Goal: Task Accomplishment & Management: Manage account settings

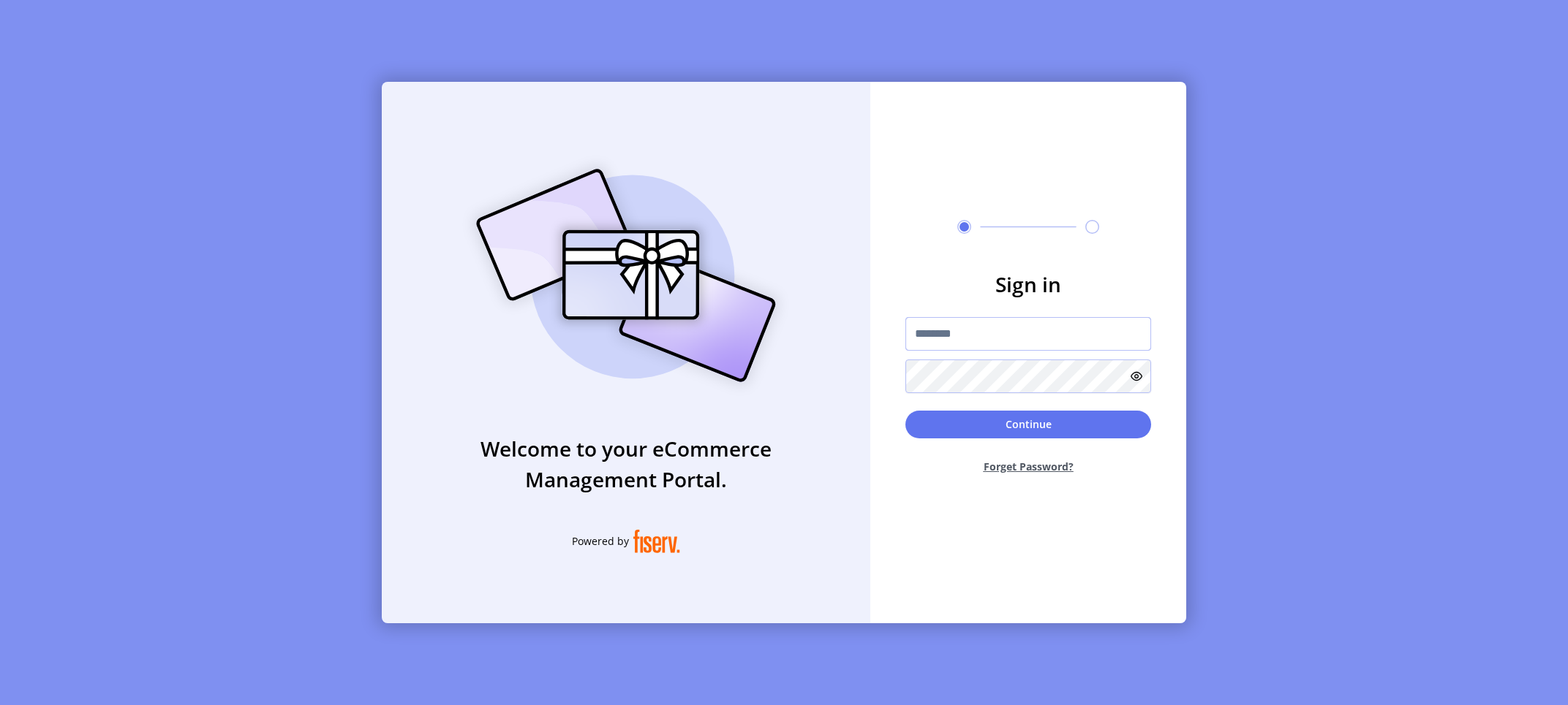
click at [991, 337] on input "text" at bounding box center [1029, 333] width 246 height 34
drag, startPoint x: 809, startPoint y: 548, endPoint x: 892, endPoint y: 399, distance: 170.6
click at [810, 547] on div "Welcome to your eCommerce Management Portal. Powered by" at bounding box center [626, 352] width 488 height 542
click at [958, 336] on input "text" at bounding box center [1029, 333] width 246 height 34
type input "**********"
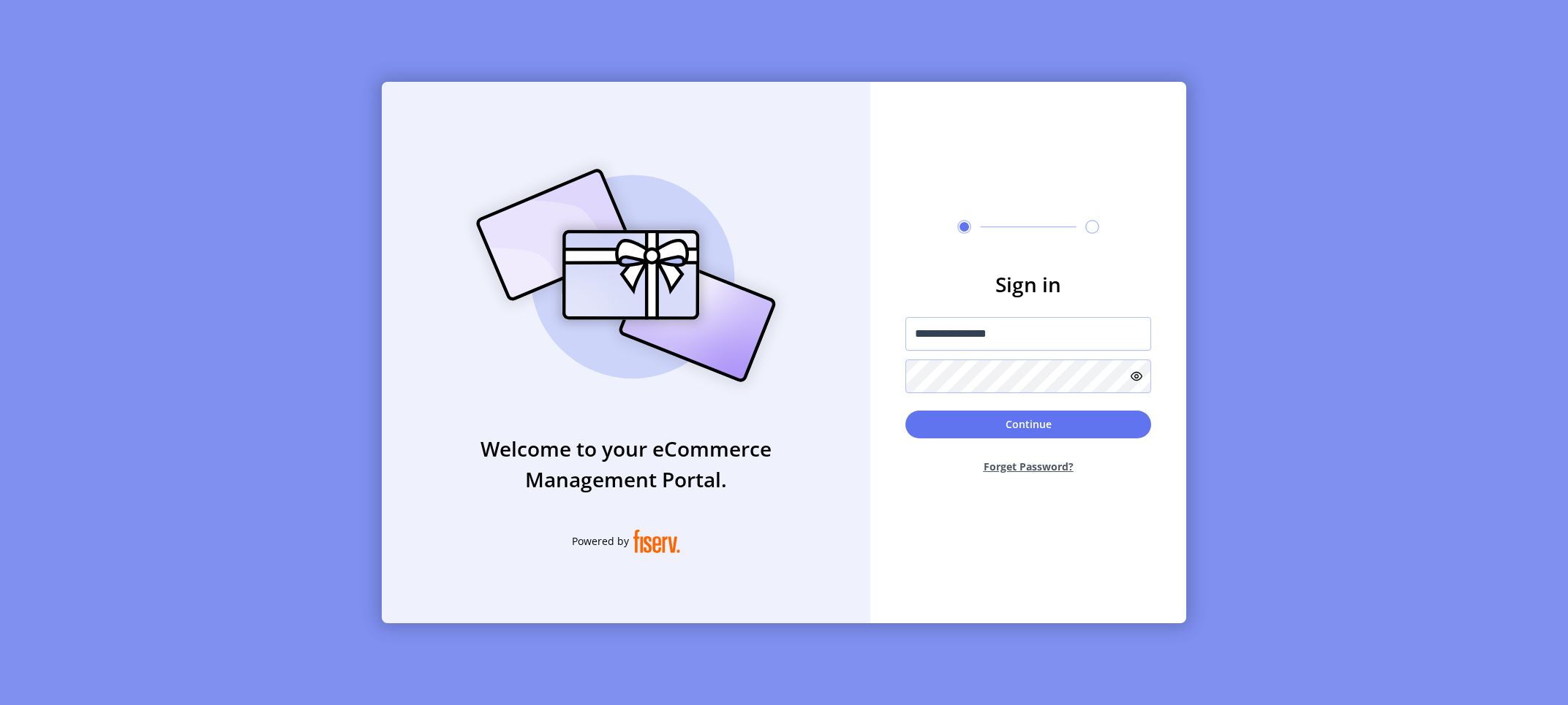
click at [987, 426] on button "Continue" at bounding box center [1029, 424] width 246 height 27
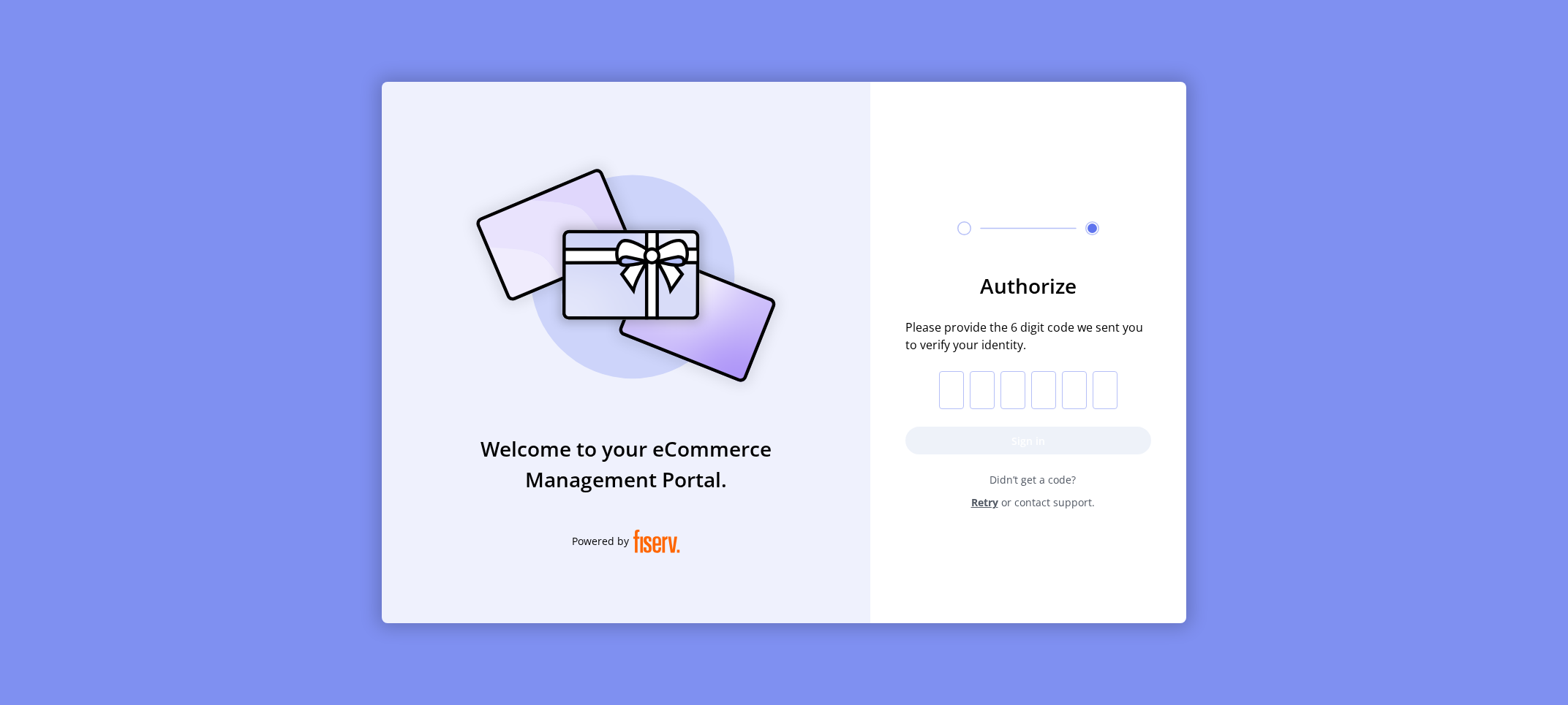
click at [948, 392] on input "text" at bounding box center [950, 391] width 25 height 38
paste input "*"
type input "*"
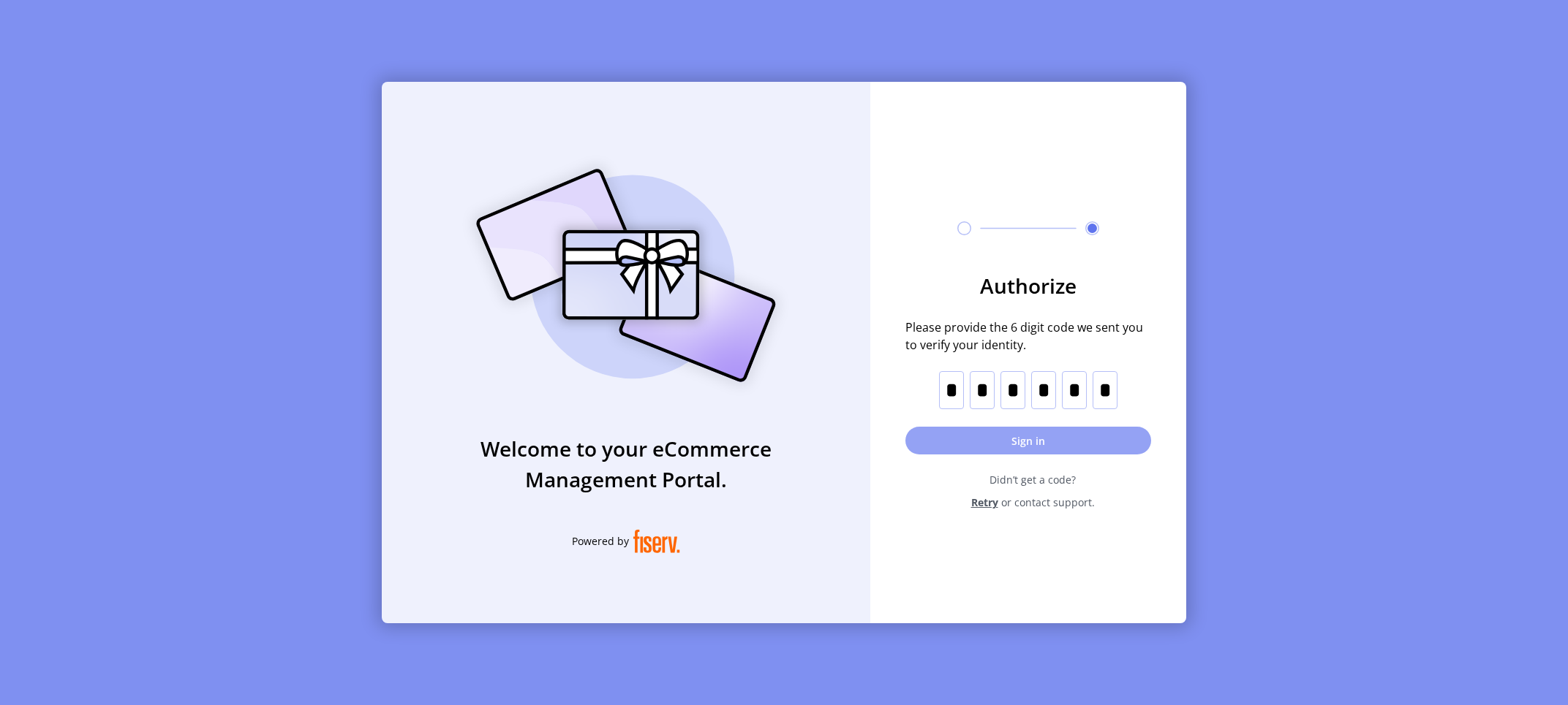
click at [971, 438] on button "Sign in" at bounding box center [1029, 441] width 246 height 27
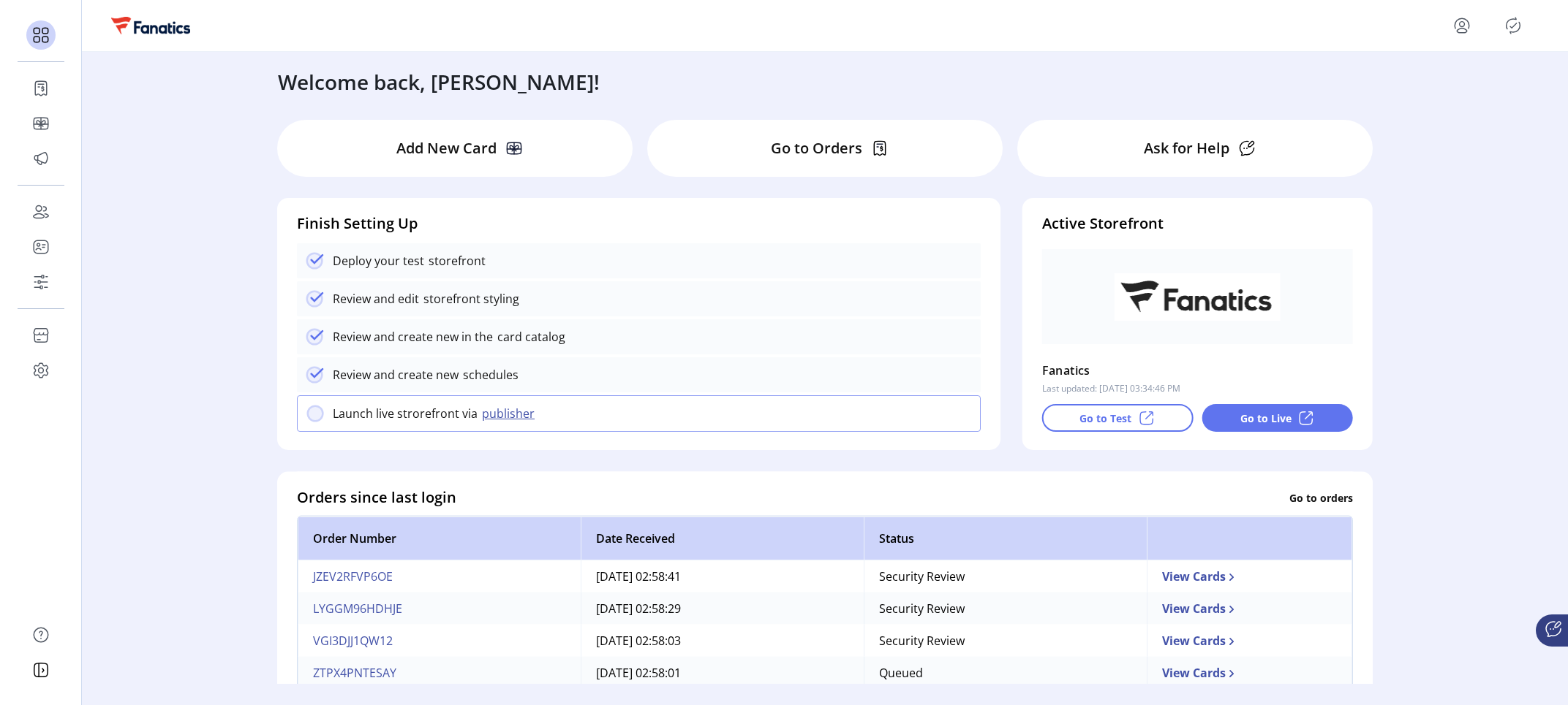
click at [175, 285] on div "Welcome back, [PERSON_NAME]! Add New Card Go to Orders Ask for Help Finish Sett…" at bounding box center [825, 368] width 1486 height 632
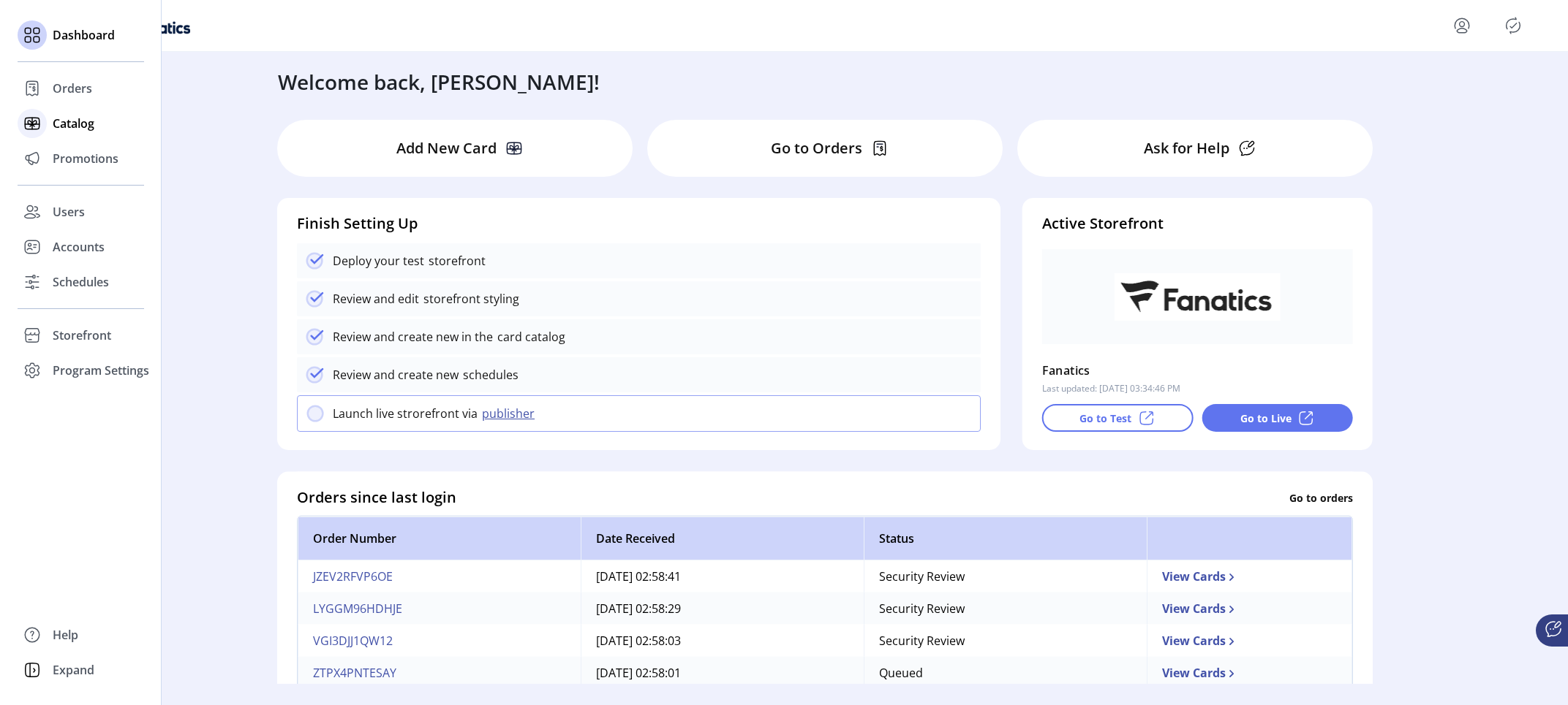
click at [87, 125] on span "Catalog" at bounding box center [74, 123] width 42 height 17
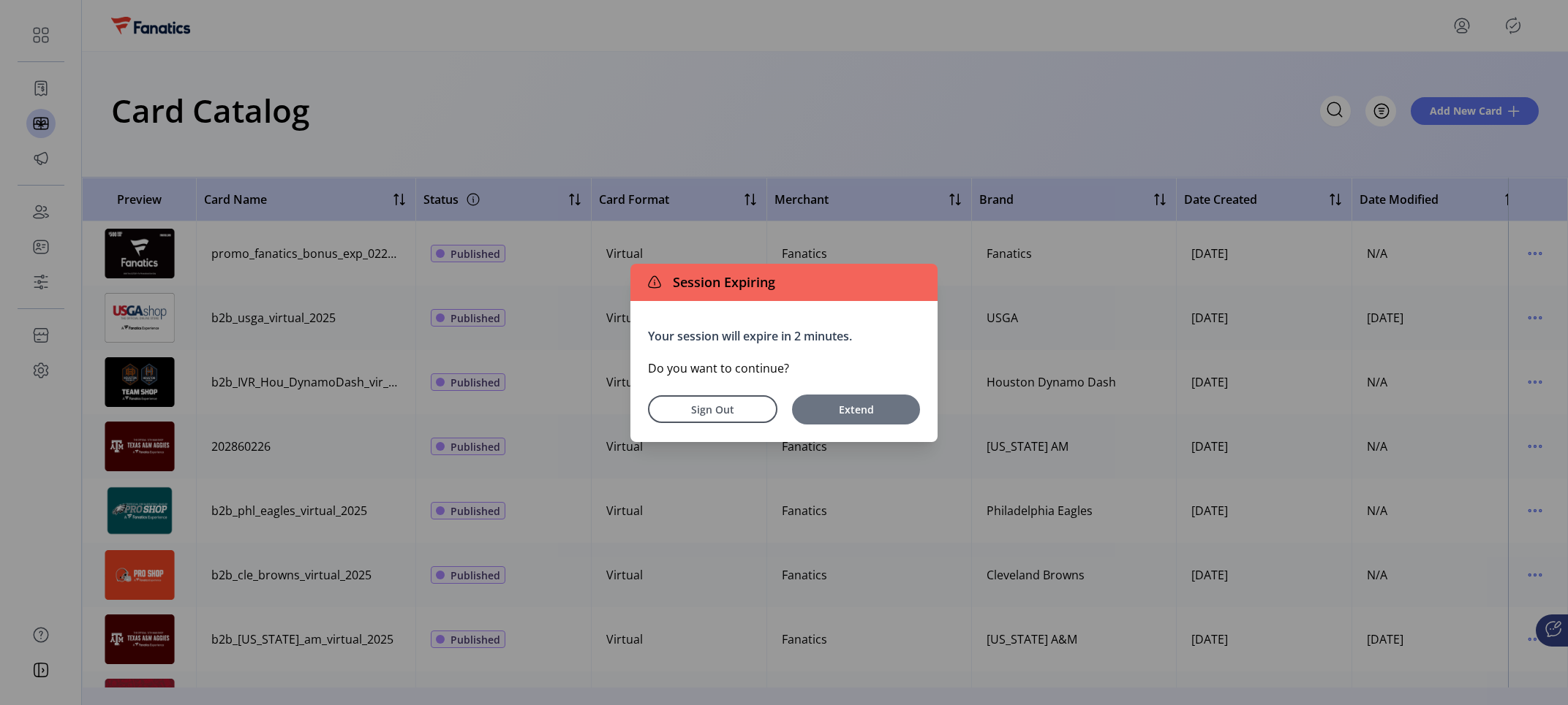
click at [864, 405] on span "Extend" at bounding box center [856, 409] width 113 height 15
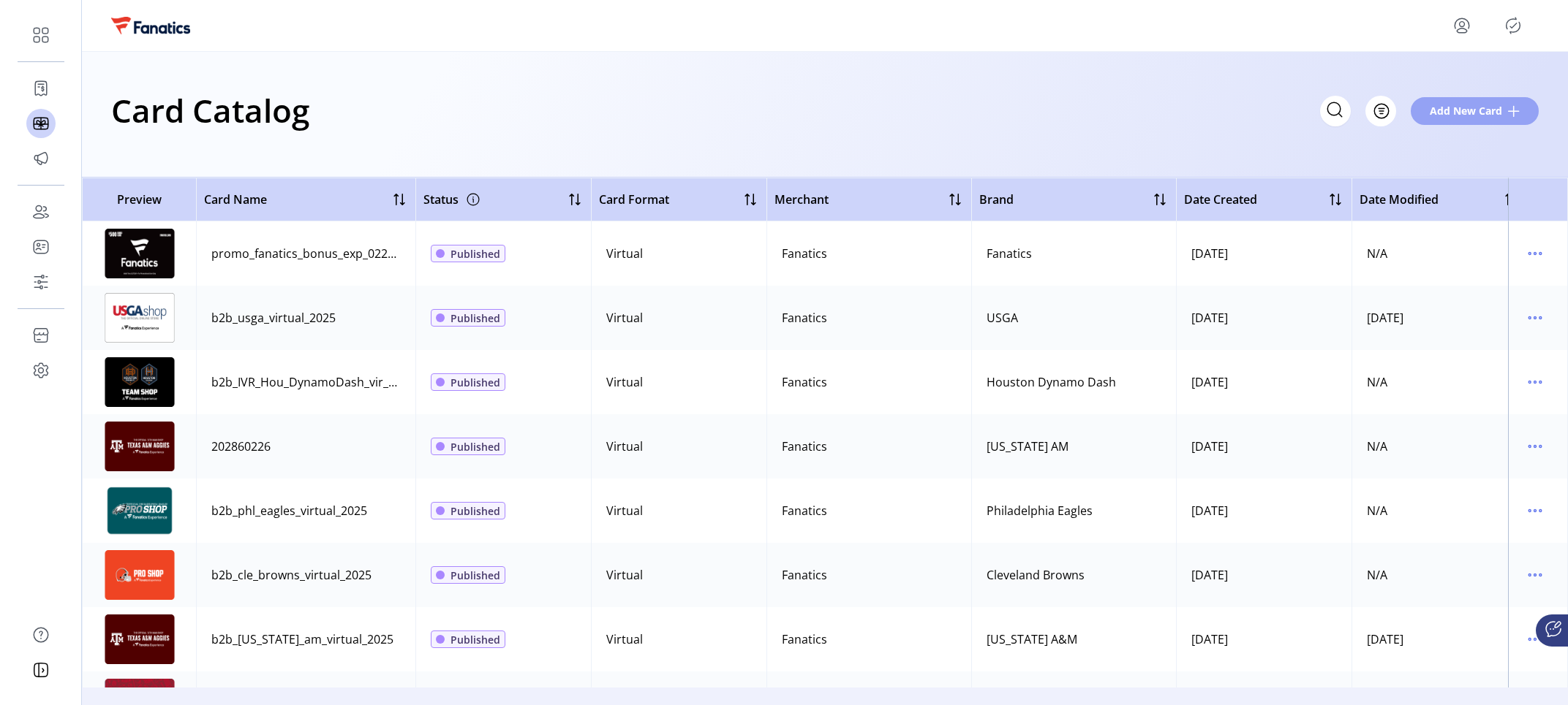
click at [1487, 107] on span "Add New Card" at bounding box center [1465, 110] width 72 height 15
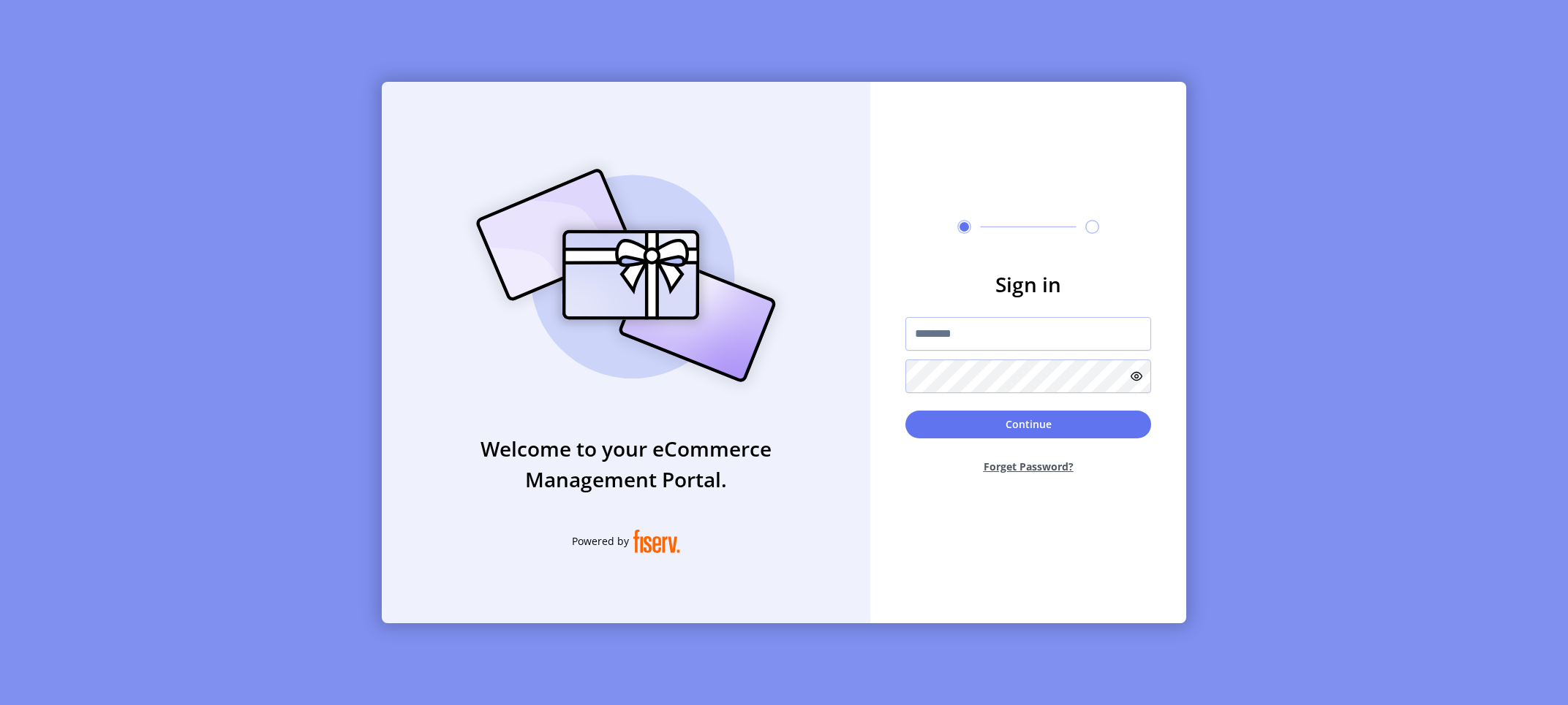
type input "**********"
